Goal: Task Accomplishment & Management: Use online tool/utility

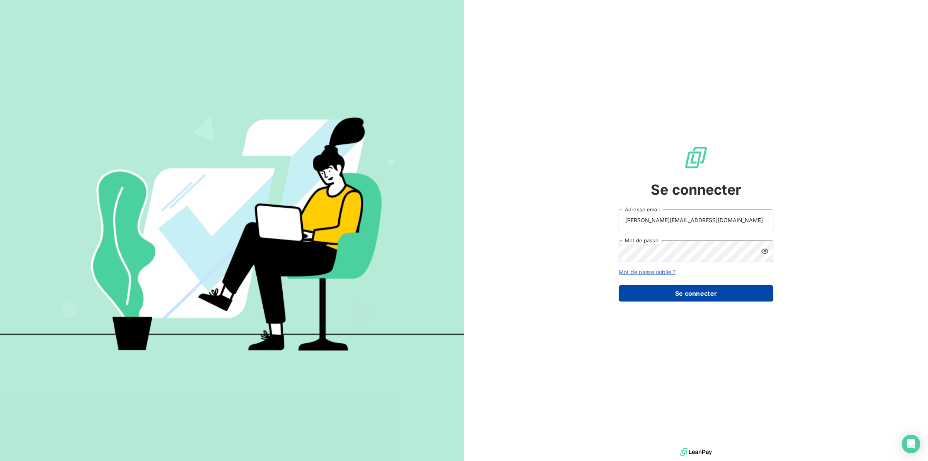
click at [723, 292] on button "Se connecter" at bounding box center [696, 293] width 155 height 16
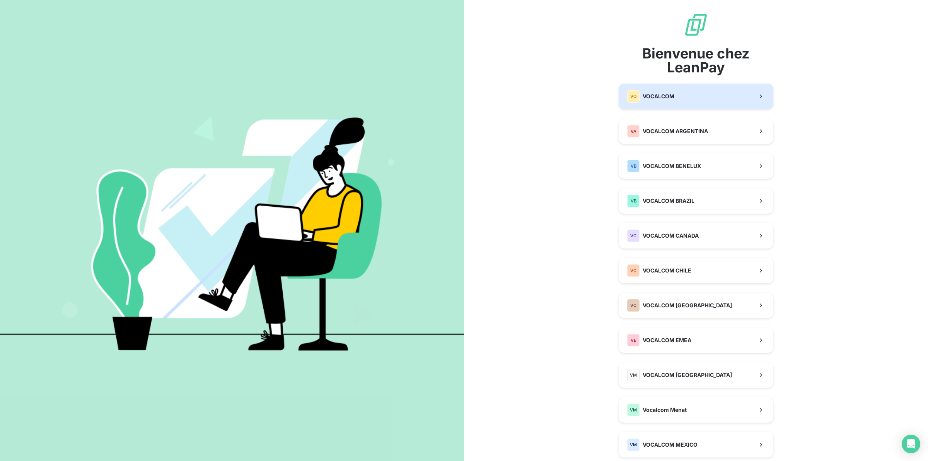
click at [663, 101] on div "VO VOCALCOM" at bounding box center [650, 96] width 47 height 12
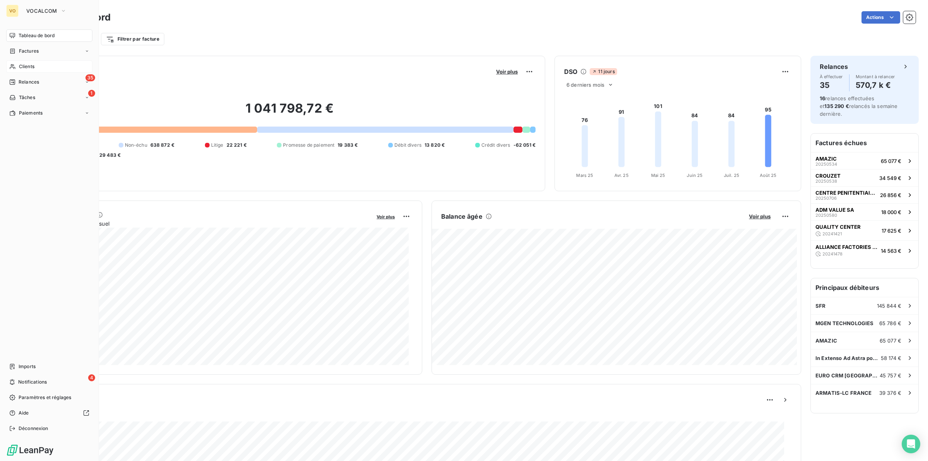
click at [26, 63] on span "Clients" at bounding box center [26, 66] width 15 height 7
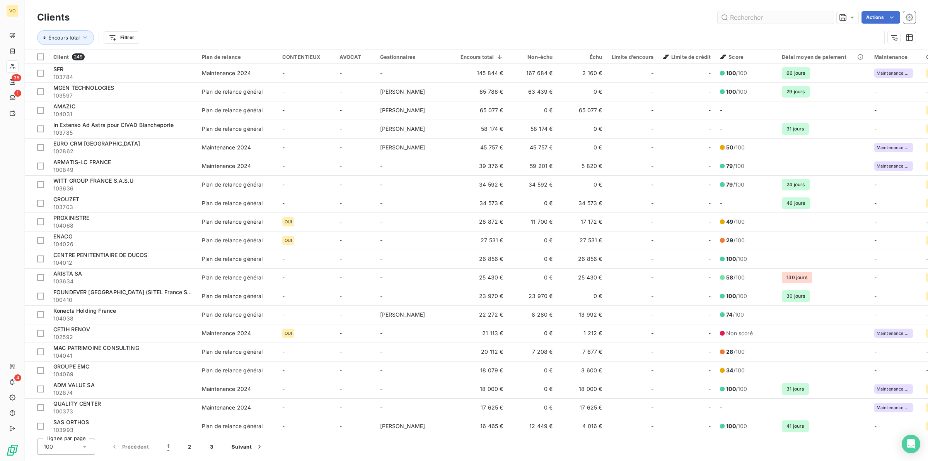
click at [729, 17] on input "text" at bounding box center [776, 17] width 116 height 12
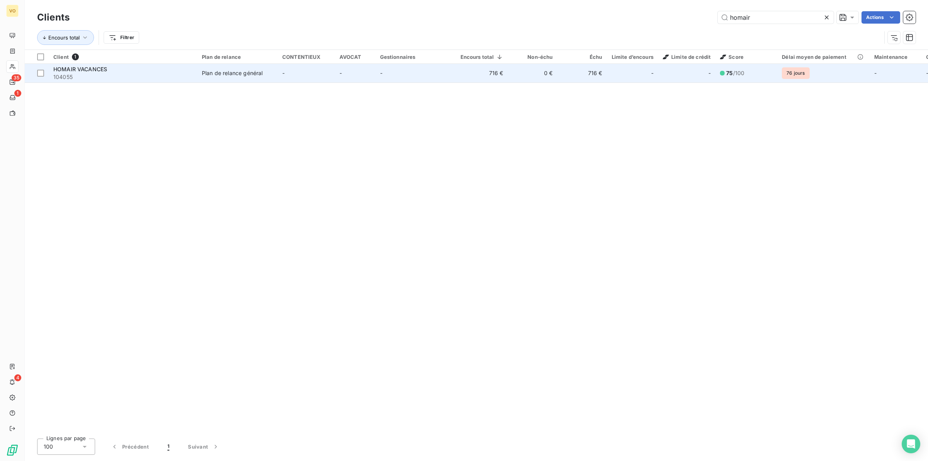
type input "homair"
click at [214, 74] on div "Plan de relance général" at bounding box center [232, 73] width 61 height 8
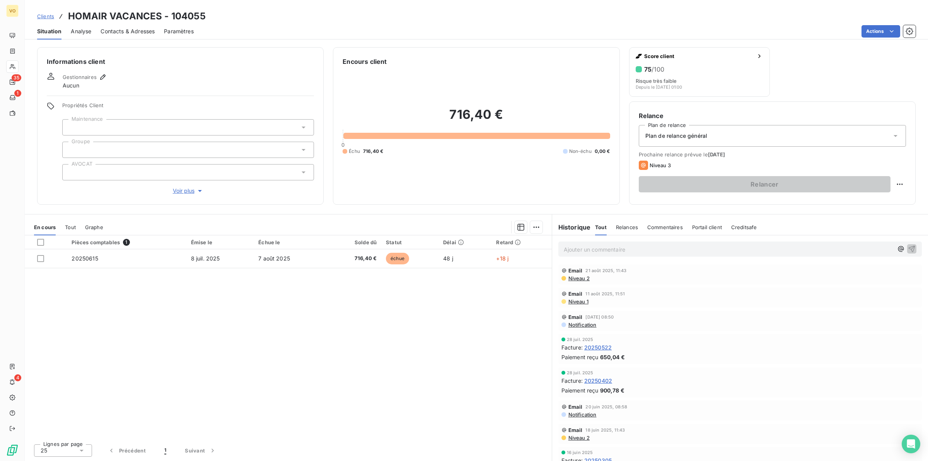
click at [430, 318] on div "Pièces comptables 1 Émise le Échue le Solde dû Statut Délai Retard 20250615 [DA…" at bounding box center [288, 336] width 527 height 202
click at [395, 342] on div "Pièces comptables 1 Émise le Échue le Solde dû Statut Délai Retard 20250615 [DA…" at bounding box center [288, 336] width 527 height 202
click at [429, 368] on div "Pièces comptables 1 Émise le Échue le Solde dû Statut Délai Retard 20250615 [DA…" at bounding box center [288, 336] width 527 height 202
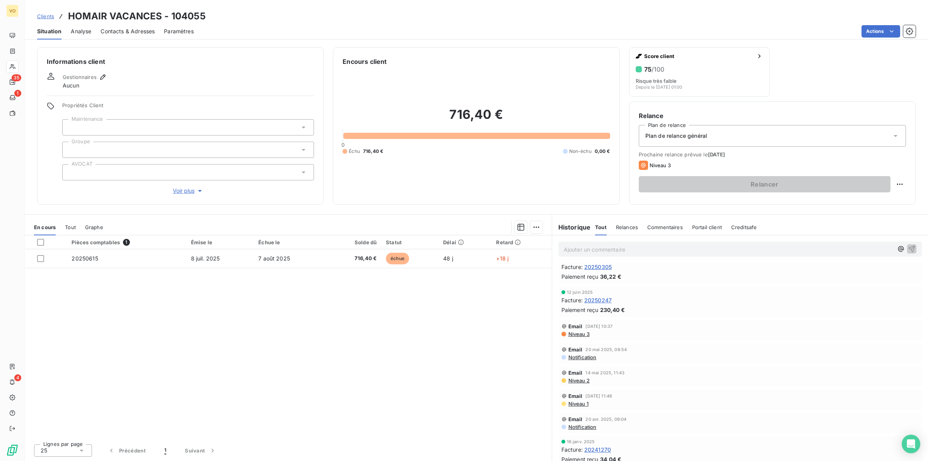
scroll to position [145, 0]
click at [298, 343] on div "Pièces comptables 1 Émise le Échue le Solde dû Statut Délai Retard 20250615 [DA…" at bounding box center [288, 336] width 527 height 202
click at [413, 347] on div "Pièces comptables 1 Émise le Échue le Solde dû Statut Délai Retard 20250615 [DA…" at bounding box center [288, 336] width 527 height 202
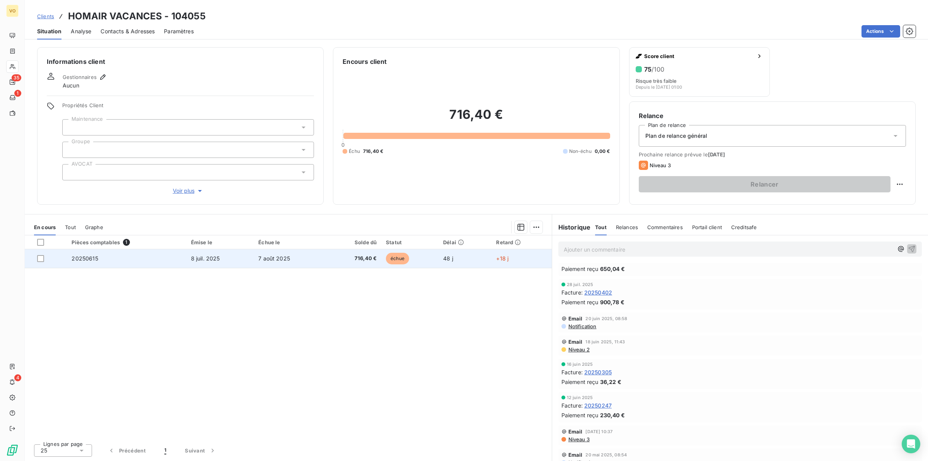
click at [339, 256] on span "716,40 €" at bounding box center [354, 259] width 46 height 8
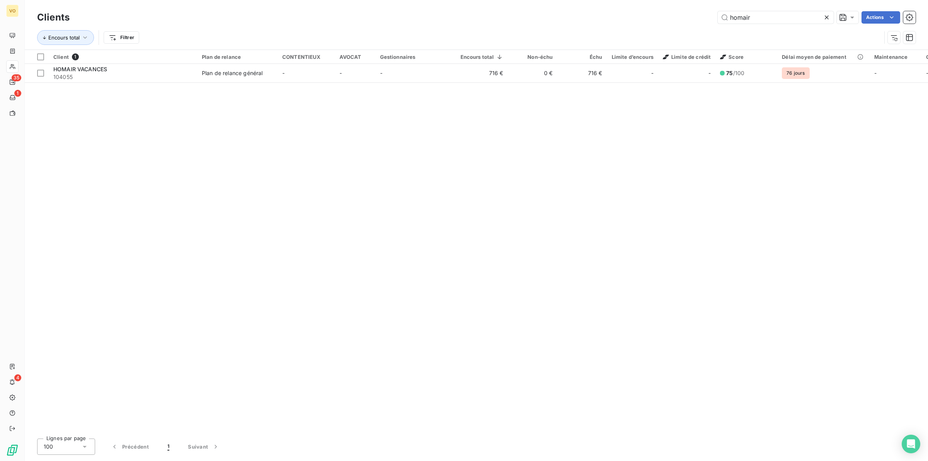
drag, startPoint x: 756, startPoint y: 20, endPoint x: 716, endPoint y: 12, distance: 41.0
click at [716, 12] on div "homair Actions" at bounding box center [497, 17] width 837 height 12
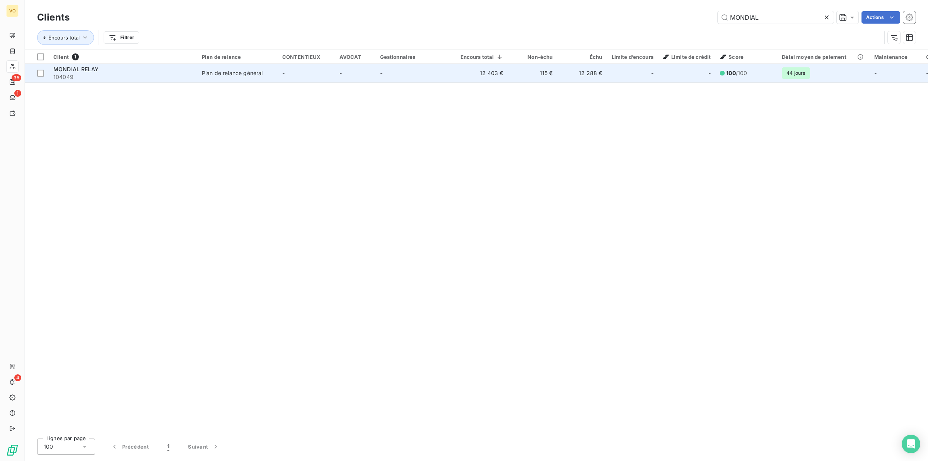
type input "MONDIAL"
click at [295, 75] on td "-" at bounding box center [306, 73] width 57 height 19
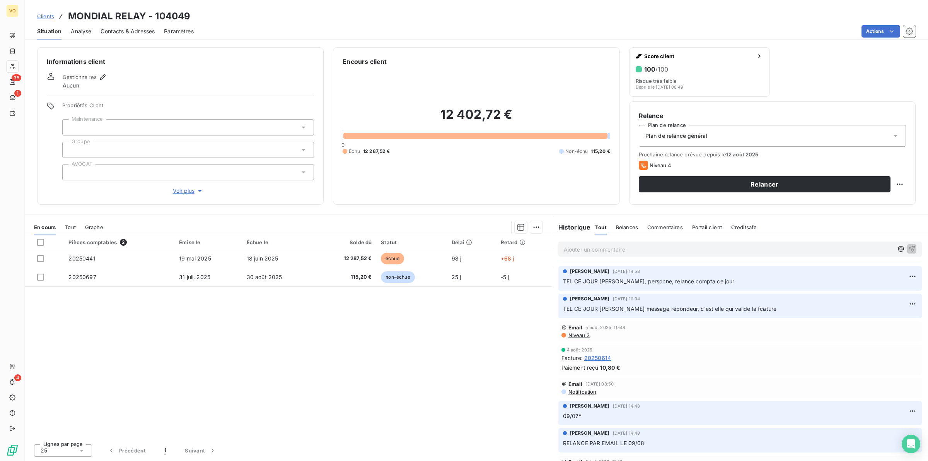
scroll to position [48, 0]
click at [292, 393] on div "Pièces comptables 2 Émise le Échue le Solde dû Statut Délai Retard 20250441 [DA…" at bounding box center [288, 336] width 527 height 202
click at [455, 388] on div "Pièces comptables 2 Émise le Échue le Solde dû Statut Délai Retard 20250441 [DA…" at bounding box center [288, 336] width 527 height 202
click at [456, 383] on div "Pièces comptables 2 Émise le Échue le Solde dû Statut Délai Retard 20250441 [DA…" at bounding box center [288, 336] width 527 height 202
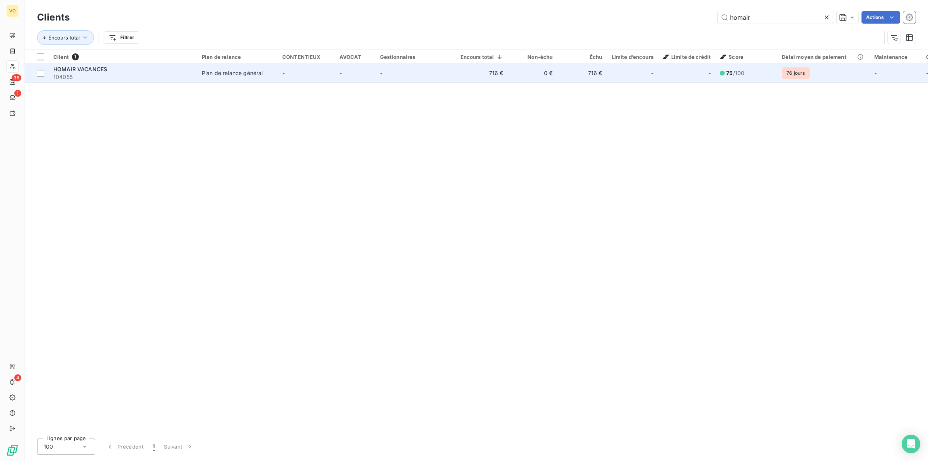
type input "homair"
click at [302, 75] on td "-" at bounding box center [306, 73] width 57 height 19
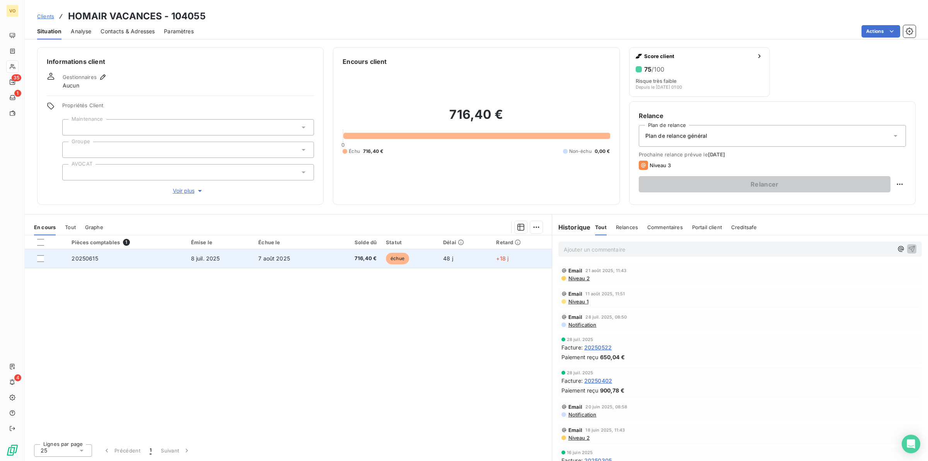
click at [228, 258] on td "8 juil. 2025" at bounding box center [219, 258] width 67 height 19
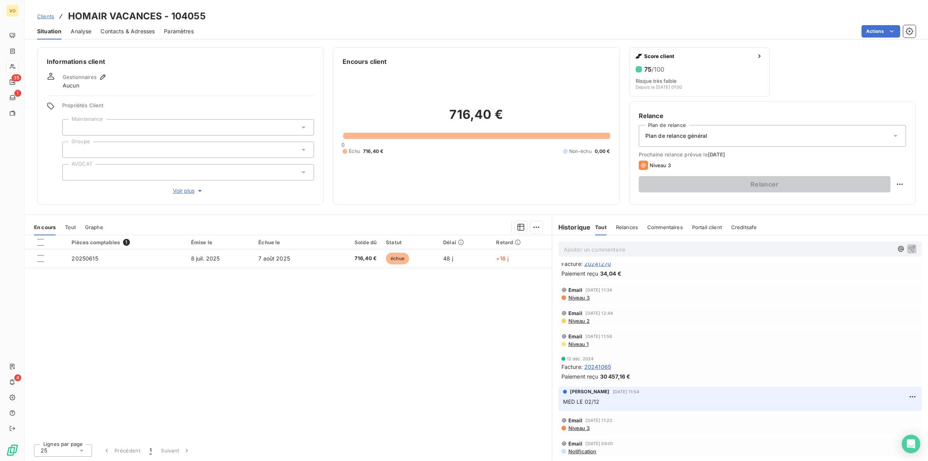
scroll to position [387, 0]
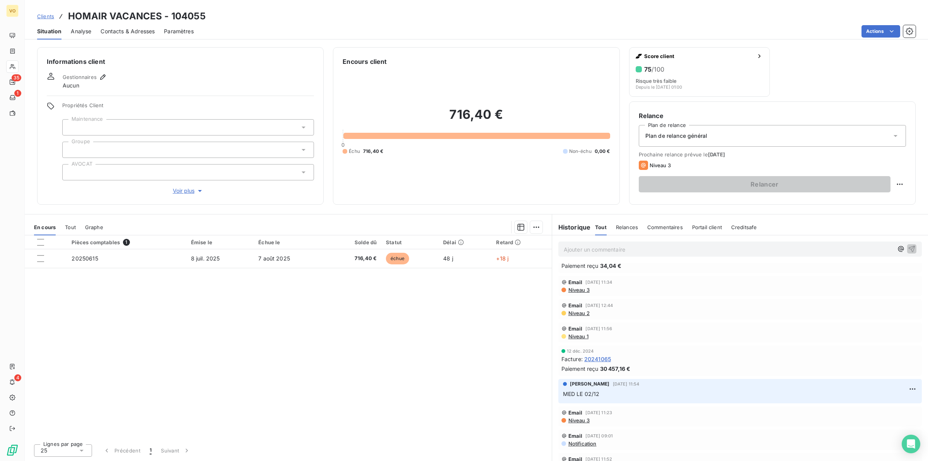
drag, startPoint x: 315, startPoint y: 328, endPoint x: 312, endPoint y: 331, distance: 4.7
click at [314, 329] on div "Pièces comptables 1 Émise le Échue le Solde dû Statut Délai Retard 20250615 [DA…" at bounding box center [288, 336] width 527 height 202
click at [440, 378] on div "Pièces comptables 1 Émise le Échue le Solde dû Statut Délai Retard 20250615 [DA…" at bounding box center [288, 336] width 527 height 202
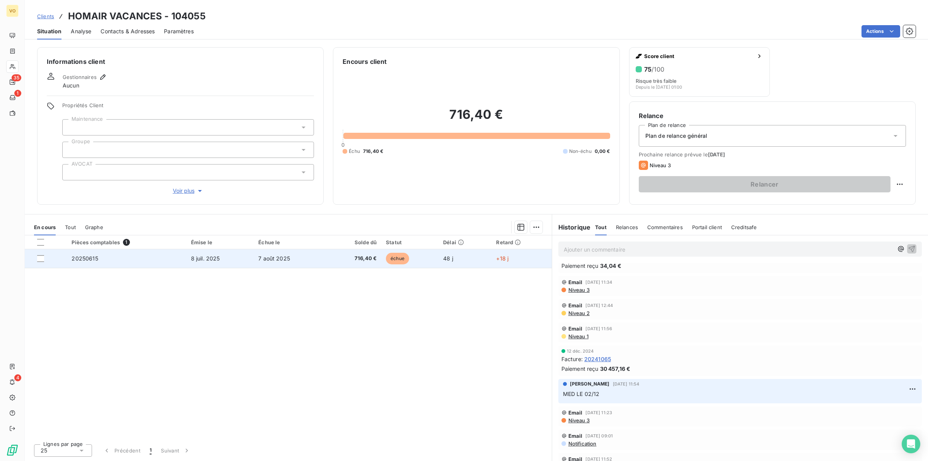
click at [304, 257] on td "7 août 2025" at bounding box center [290, 258] width 72 height 19
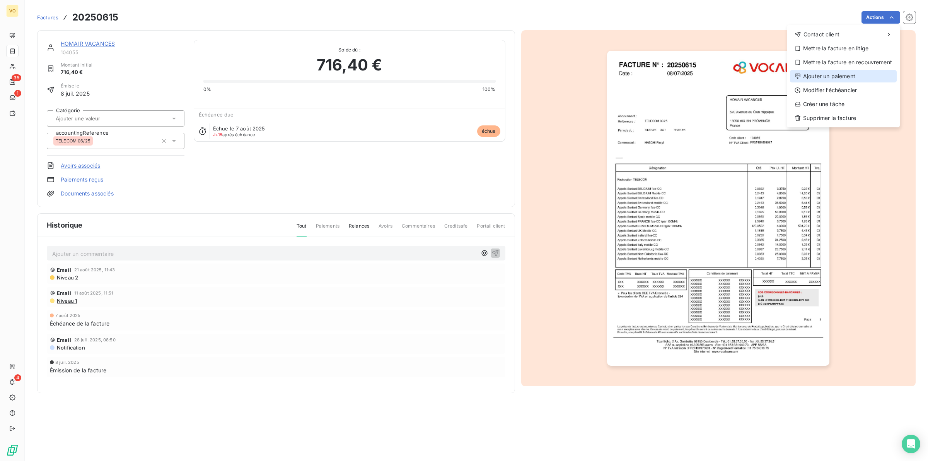
click at [836, 76] on div "Ajouter un paiement" at bounding box center [843, 76] width 107 height 12
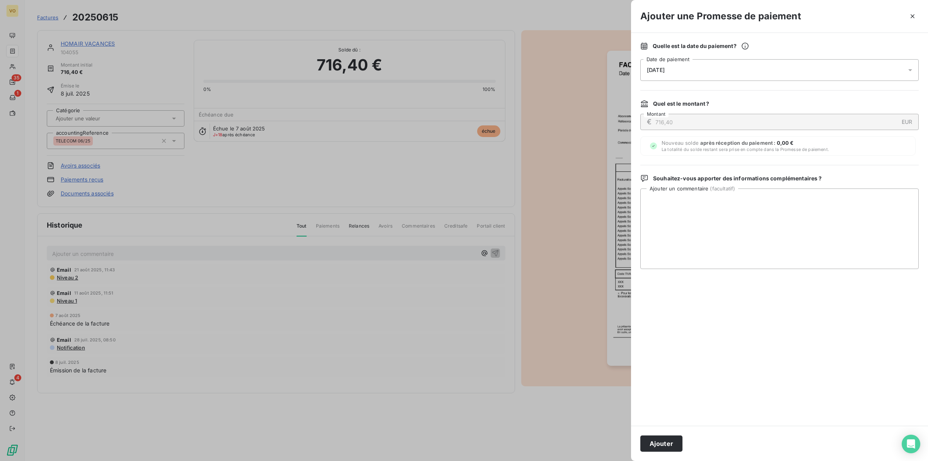
click at [911, 69] on icon at bounding box center [911, 70] width 8 height 8
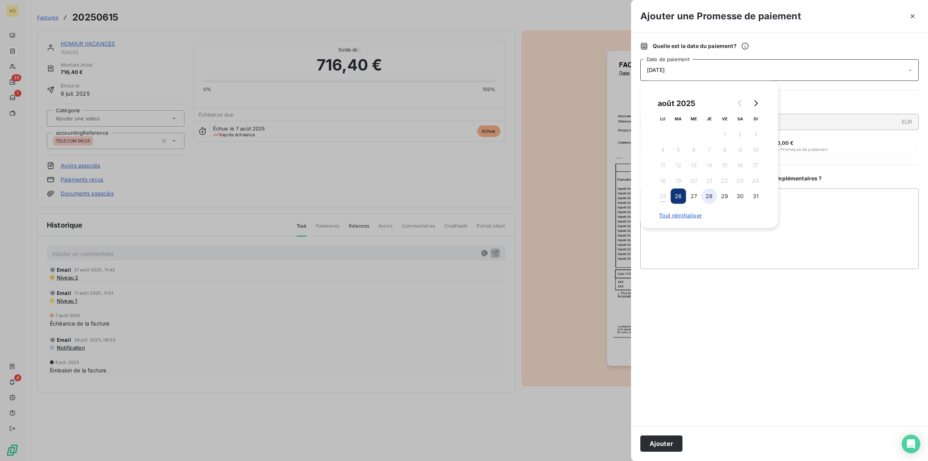
click at [710, 197] on button "28" at bounding box center [709, 195] width 15 height 15
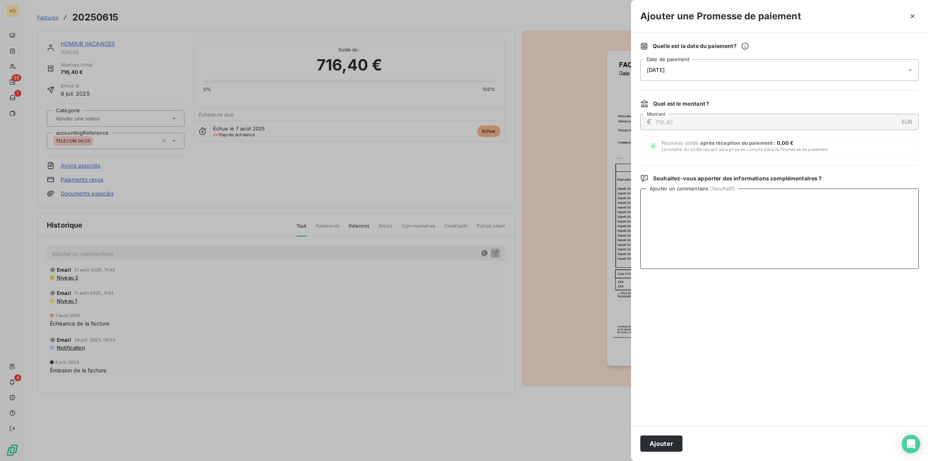
click at [717, 246] on textarea "Ajouter un commentaire ( facultatif )" at bounding box center [780, 228] width 278 height 80
type textarea "payé le 22/08"
click at [664, 439] on button "Ajouter" at bounding box center [662, 443] width 42 height 16
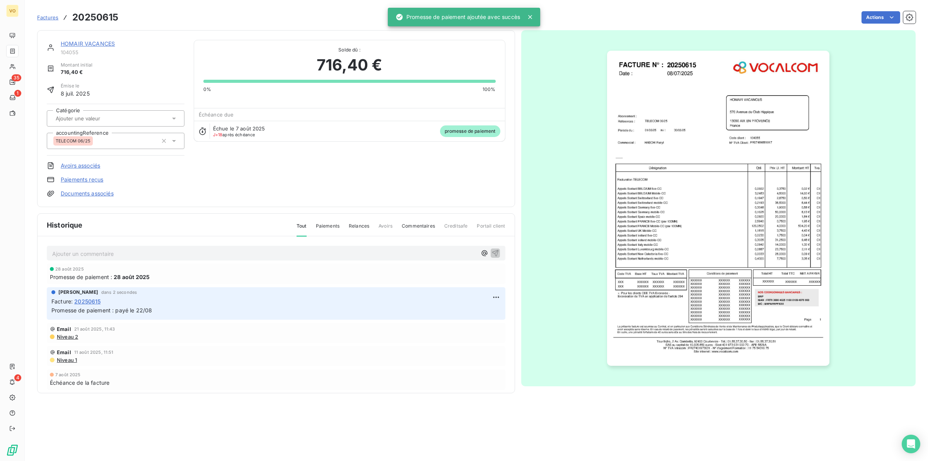
click at [345, 184] on div "HOMAIR VACANCES 104055 Montant initial 716,40 € Émise le [DATE] Catégorie accou…" at bounding box center [276, 118] width 459 height 157
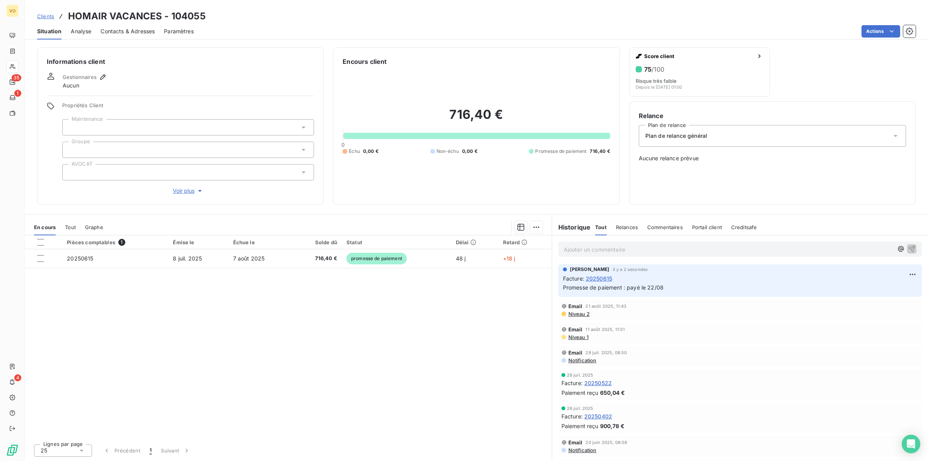
click at [386, 333] on div "Pièces comptables 1 Émise le Échue le Solde dû Statut Délai Retard 20250615 [DA…" at bounding box center [288, 336] width 527 height 202
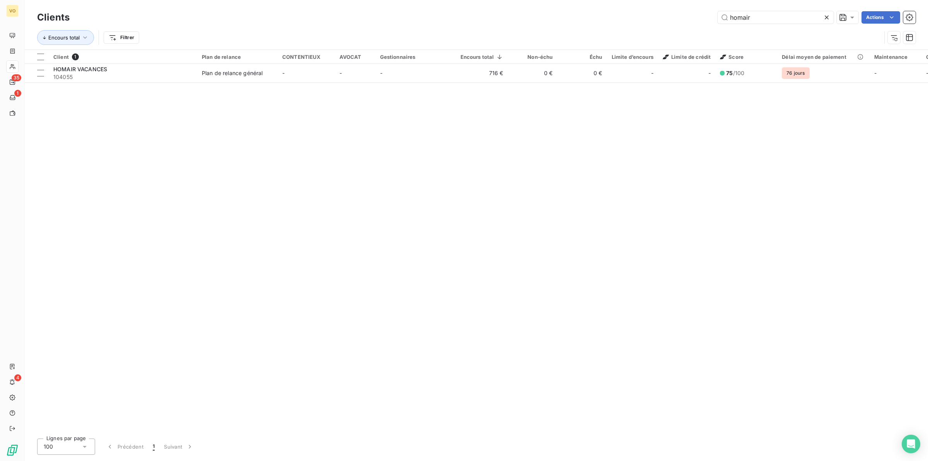
drag, startPoint x: 296, startPoint y: 285, endPoint x: 296, endPoint y: 338, distance: 53.0
click at [296, 286] on div "Client 1 Plan de relance CONTENTIEUX AVOCAT Gestionnaires Encours total Non-éch…" at bounding box center [477, 241] width 904 height 382
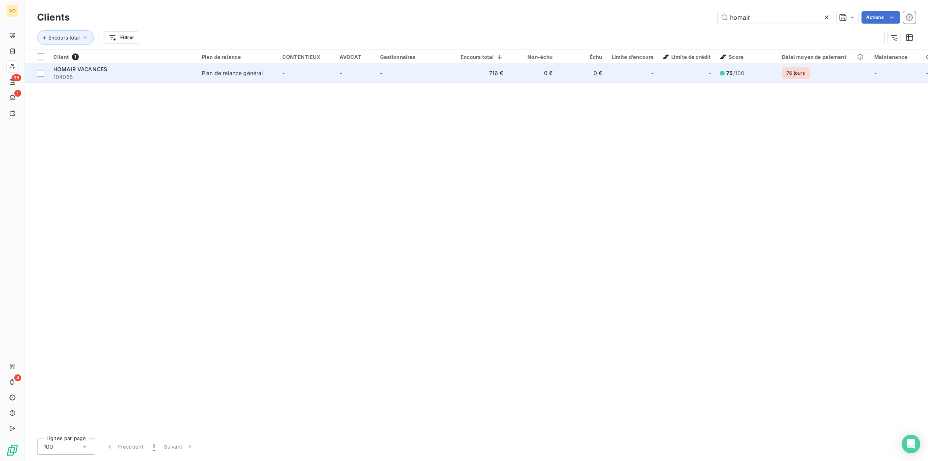
click at [126, 68] on div "HOMAIR VACANCES" at bounding box center [122, 69] width 139 height 8
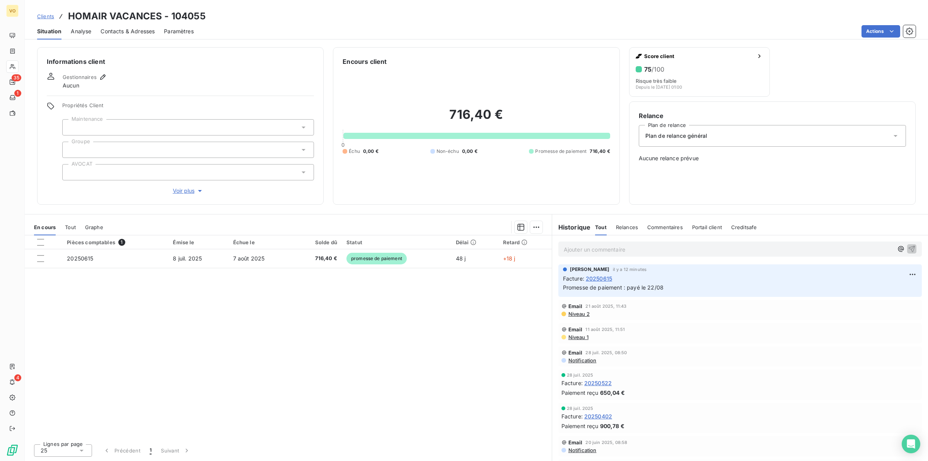
click at [118, 31] on span "Contacts & Adresses" at bounding box center [128, 31] width 54 height 8
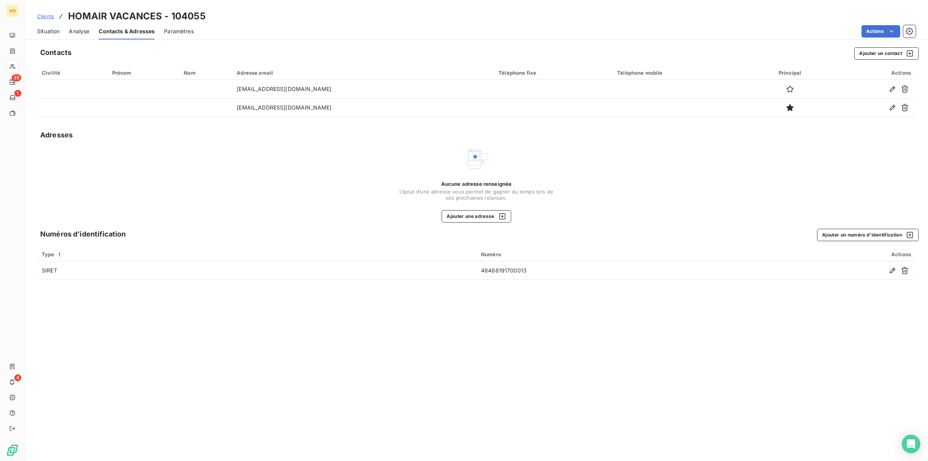
click at [78, 31] on span "Analyse" at bounding box center [79, 31] width 20 height 8
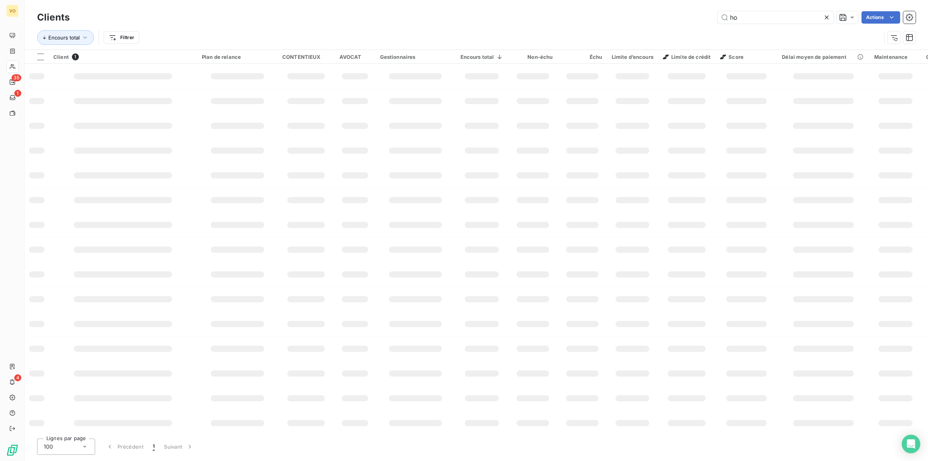
type input "h"
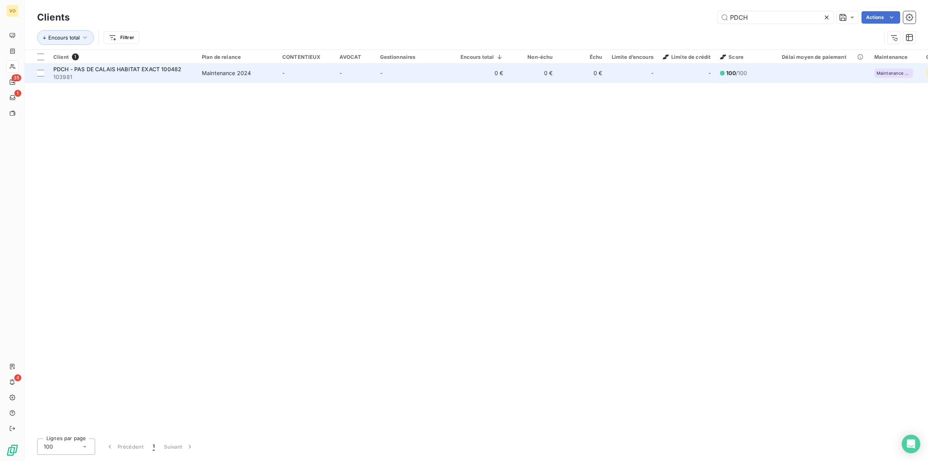
type input "PDCH"
click at [316, 73] on td "-" at bounding box center [306, 73] width 57 height 19
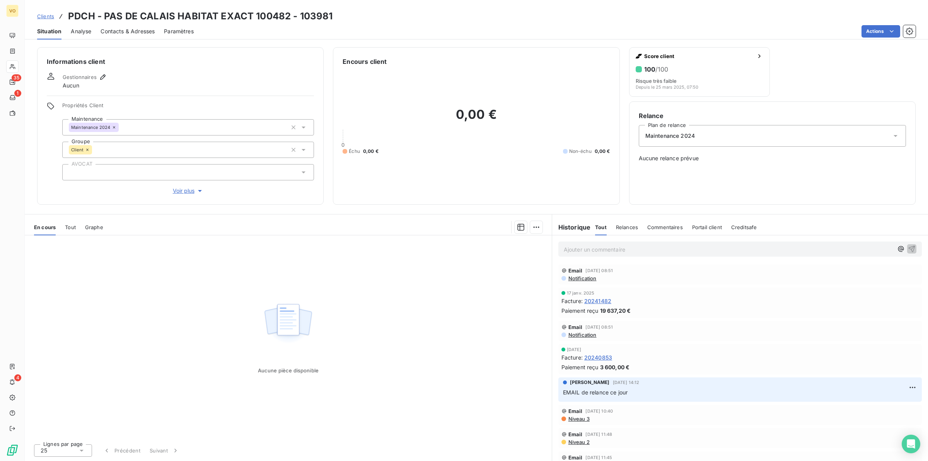
click at [86, 31] on span "Analyse" at bounding box center [81, 31] width 20 height 8
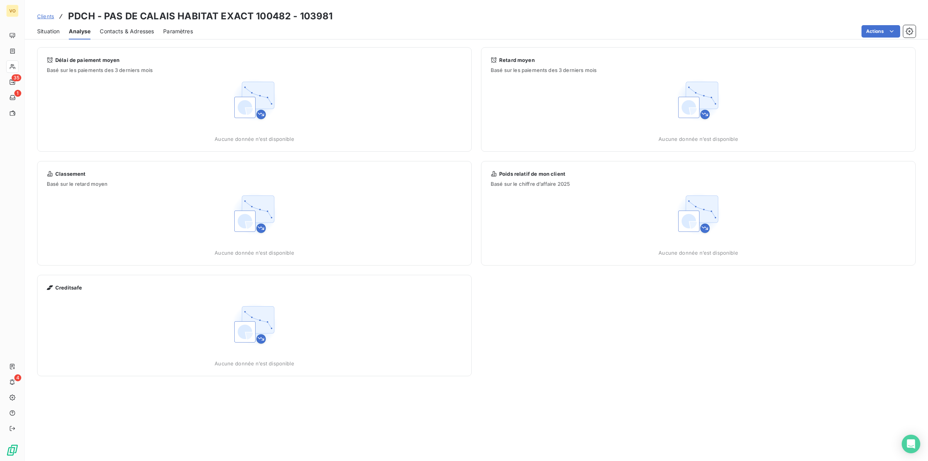
click at [49, 30] on span "Situation" at bounding box center [48, 31] width 22 height 8
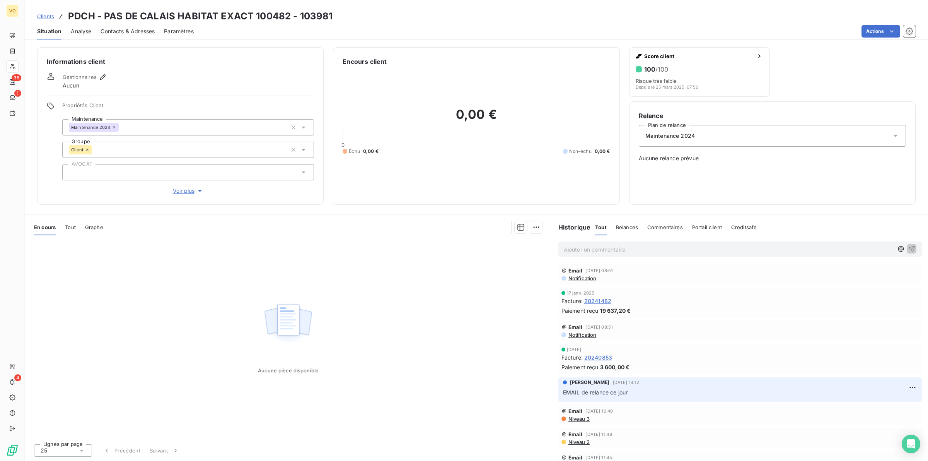
click at [598, 302] on span "20241482" at bounding box center [597, 301] width 27 height 8
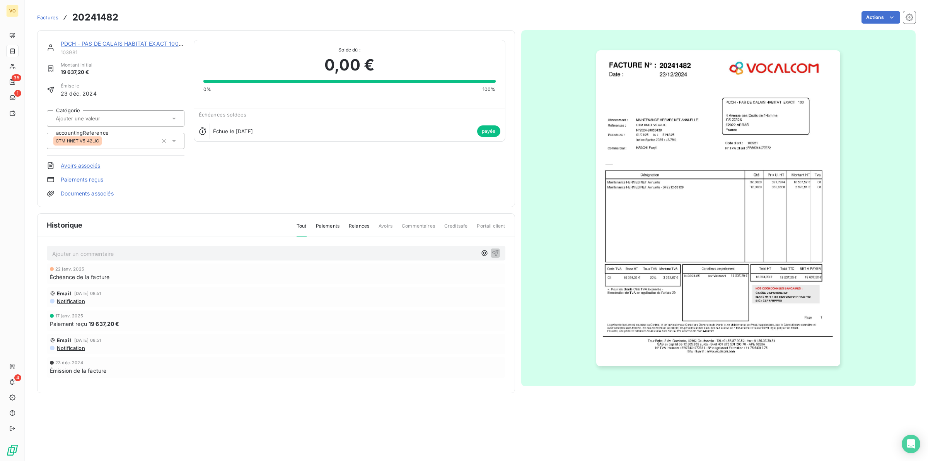
click at [703, 285] on img "button" at bounding box center [718, 208] width 244 height 316
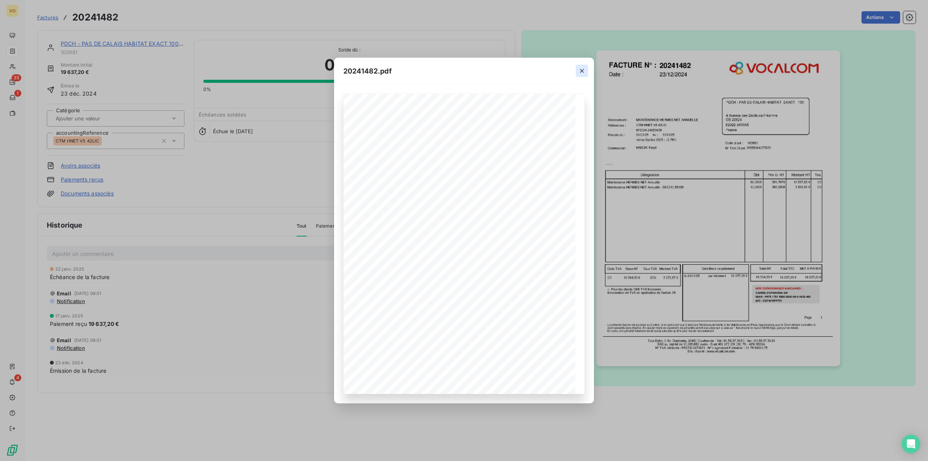
click at [582, 70] on icon "button" at bounding box center [582, 71] width 4 height 4
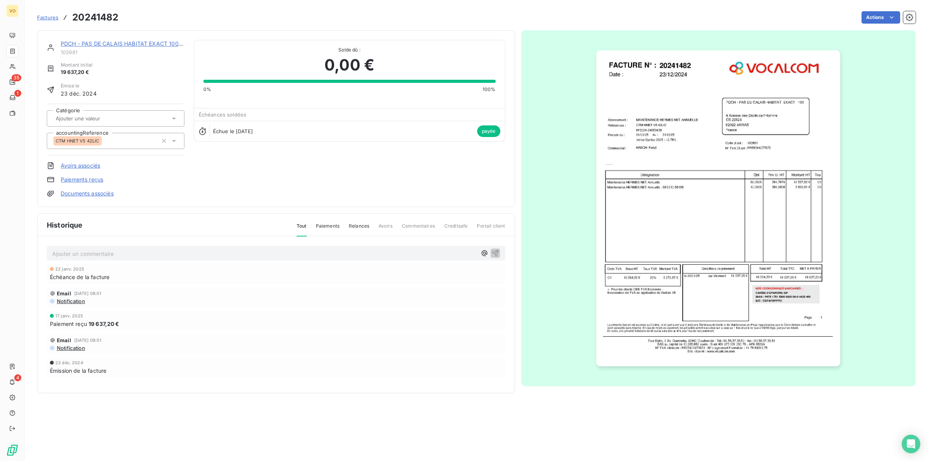
click at [351, 177] on div "PDCH - PAS DE CALAIS HABITAT EXACT 100482 103981 Montant initial 19 637,20 € Ém…" at bounding box center [276, 118] width 459 height 157
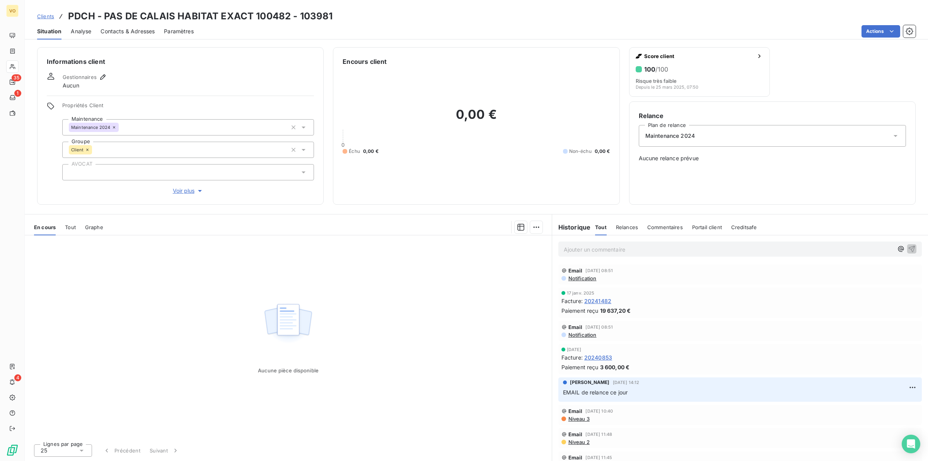
click at [453, 343] on div "Aucune pièce disponible" at bounding box center [288, 336] width 527 height 202
click at [600, 356] on span "20240853" at bounding box center [598, 357] width 28 height 8
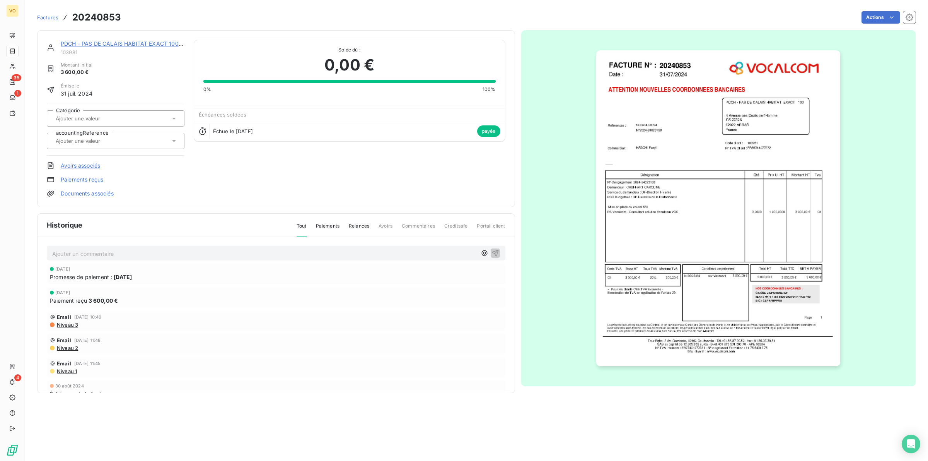
click at [700, 285] on img "button" at bounding box center [718, 208] width 244 height 316
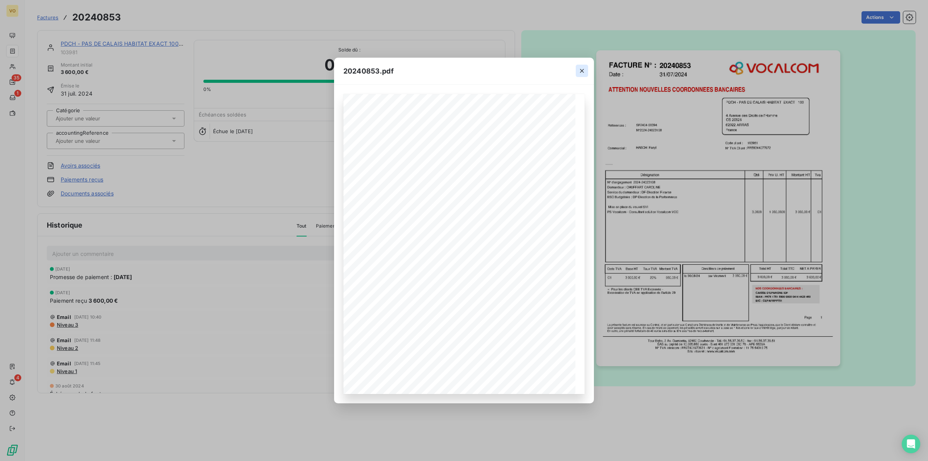
click at [582, 69] on icon "button" at bounding box center [582, 71] width 8 height 8
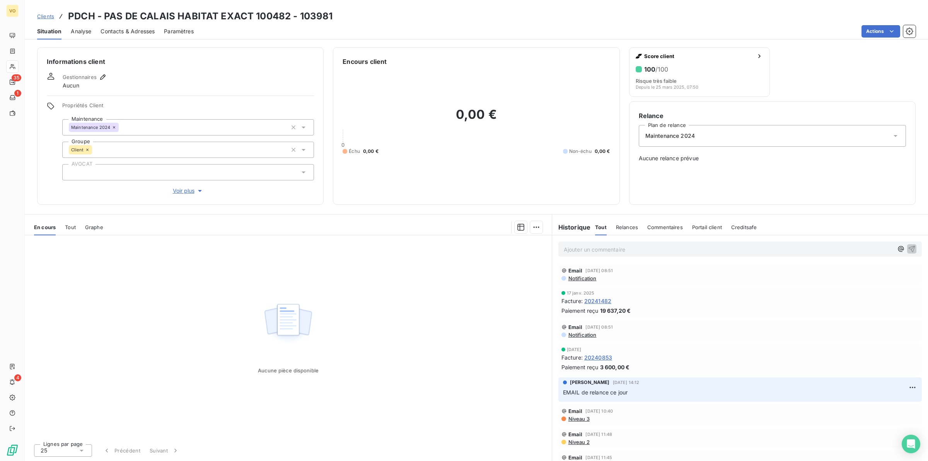
click at [467, 391] on div "Aucune pièce disponible" at bounding box center [288, 336] width 527 height 202
click at [521, 367] on div "Aucune pièce disponible" at bounding box center [288, 336] width 527 height 202
click at [531, 367] on div "Aucune pièce disponible" at bounding box center [288, 336] width 527 height 202
click at [423, 381] on div "Aucune pièce disponible" at bounding box center [288, 336] width 527 height 202
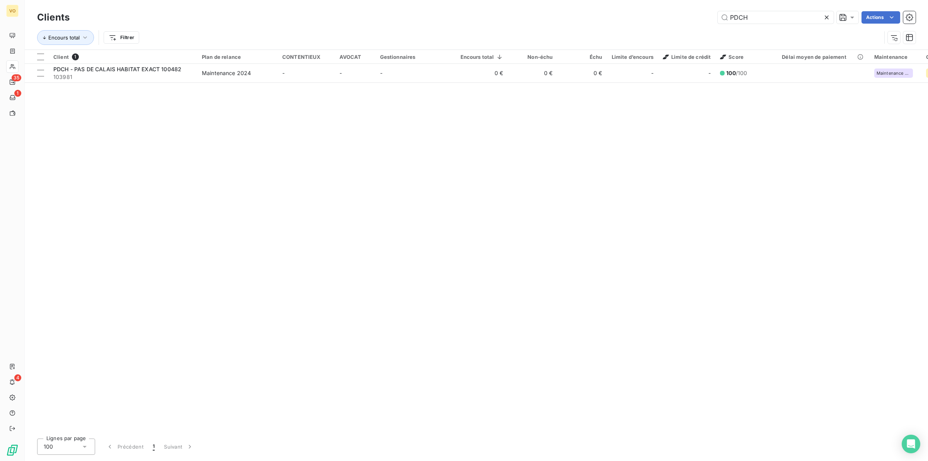
drag, startPoint x: 627, startPoint y: 132, endPoint x: 627, endPoint y: 128, distance: 3.9
click at [627, 128] on div "Client 1 Plan de relance CONTENTIEUX AVOCAT Gestionnaires Encours total Non-éch…" at bounding box center [477, 241] width 904 height 382
click at [827, 14] on icon at bounding box center [827, 18] width 8 height 8
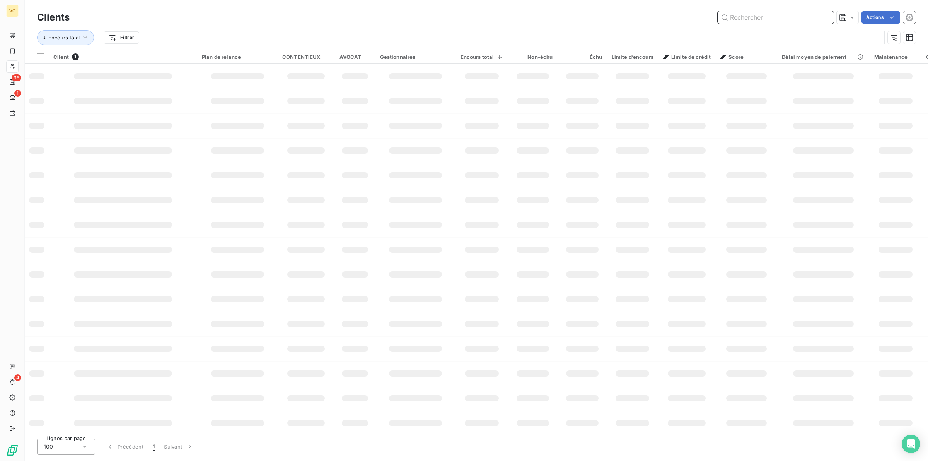
click at [755, 14] on input "text" at bounding box center [776, 17] width 116 height 12
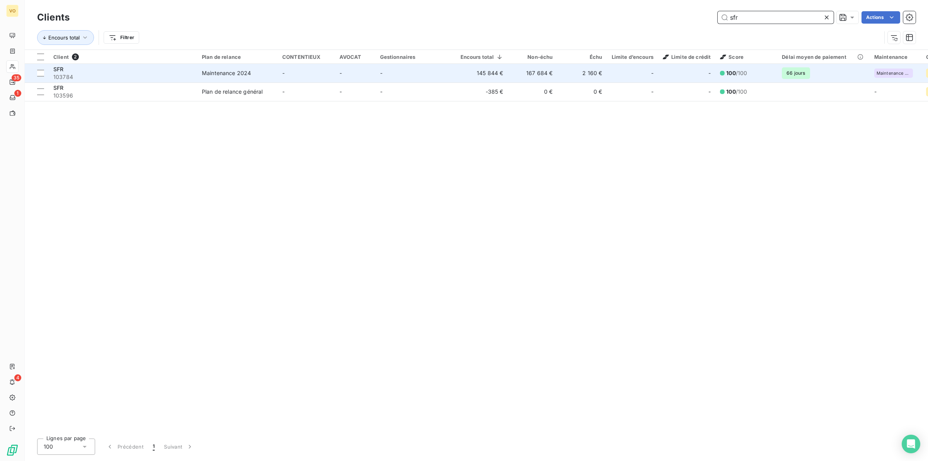
type input "sfr"
click at [155, 76] on span "103784" at bounding box center [122, 77] width 139 height 8
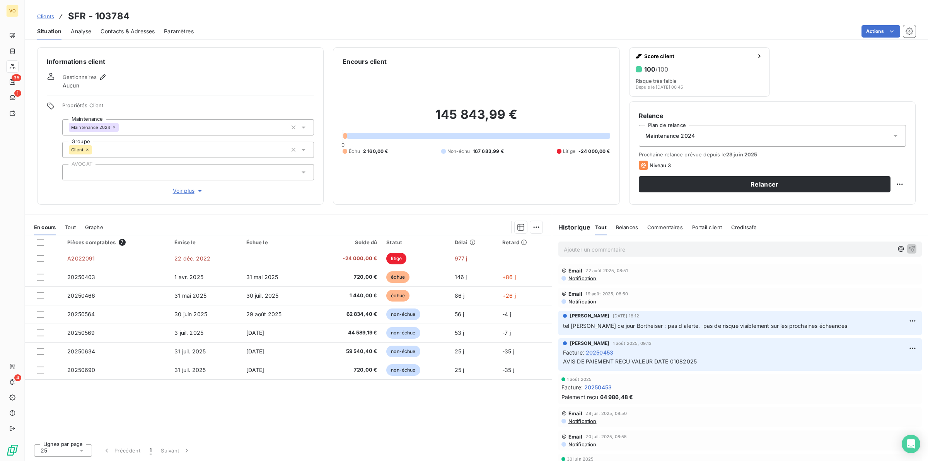
click at [366, 401] on div "Pièces comptables 7 Émise le Échue le Solde dû Statut Délai Retard A2022091 [DA…" at bounding box center [288, 336] width 527 height 202
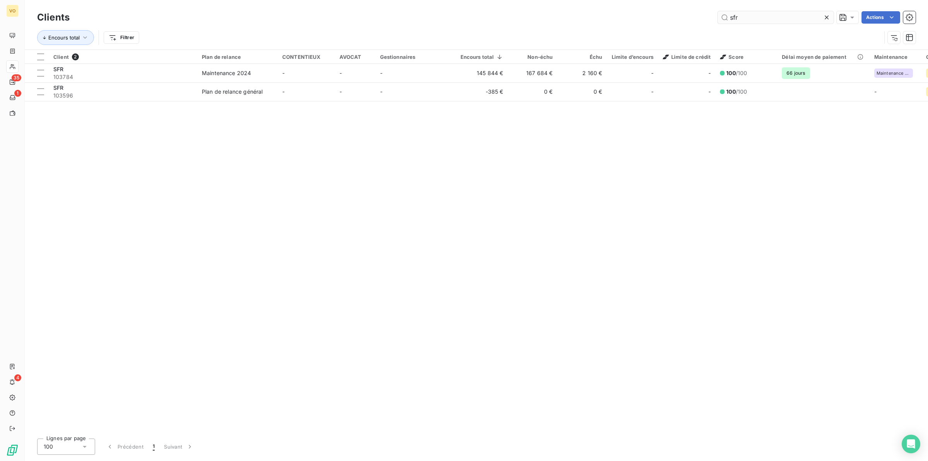
drag, startPoint x: 742, startPoint y: 18, endPoint x: 723, endPoint y: 15, distance: 19.6
click at [723, 15] on input "sfr" at bounding box center [776, 17] width 116 height 12
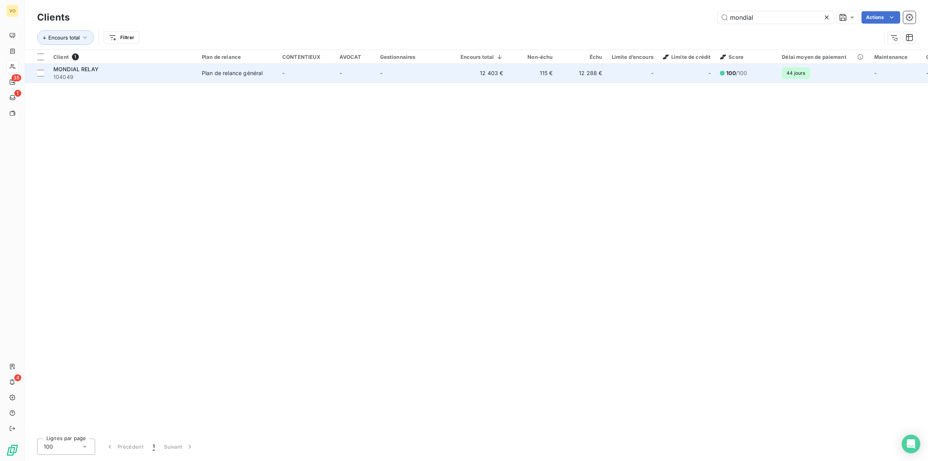
type input "mondial"
click at [195, 75] on td "MONDIAL RELAY 104049" at bounding box center [123, 73] width 149 height 19
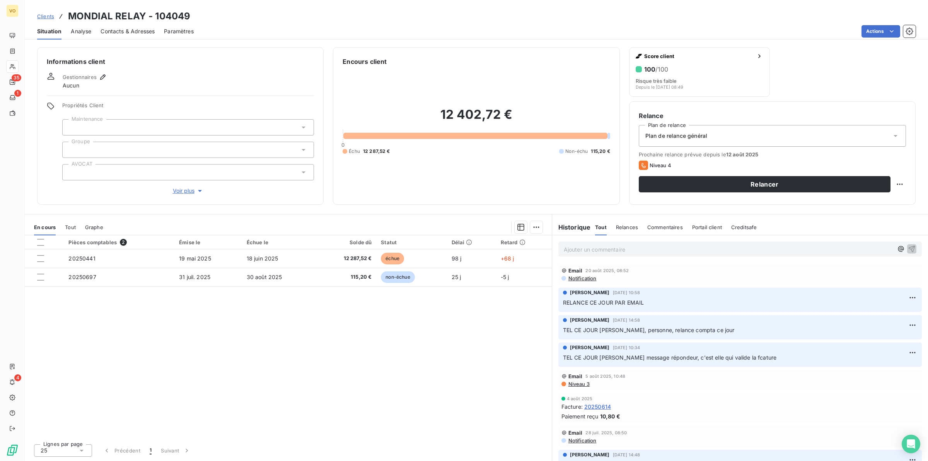
click at [434, 403] on div "Pièces comptables 2 Émise le Échue le Solde dû Statut Délai Retard 20250441 [DA…" at bounding box center [288, 336] width 527 height 202
